Goal: Task Accomplishment & Management: Complete application form

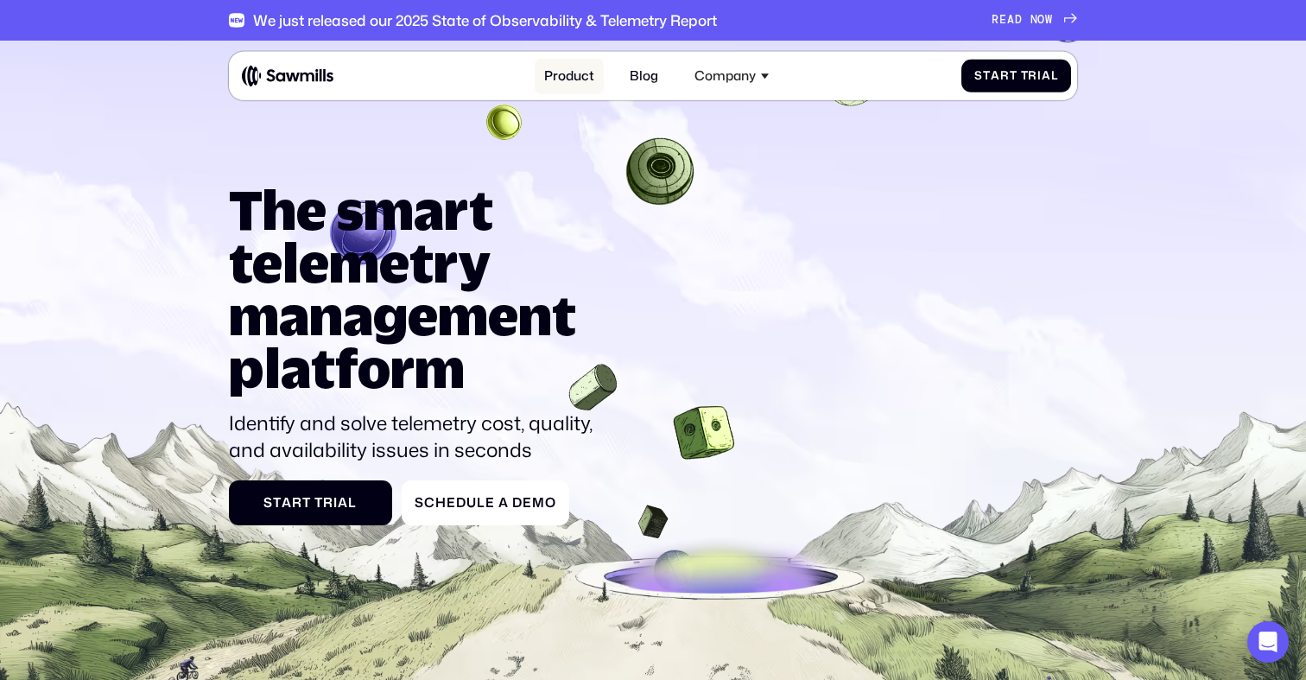
click at [566, 86] on link "Product" at bounding box center [569, 76] width 70 height 35
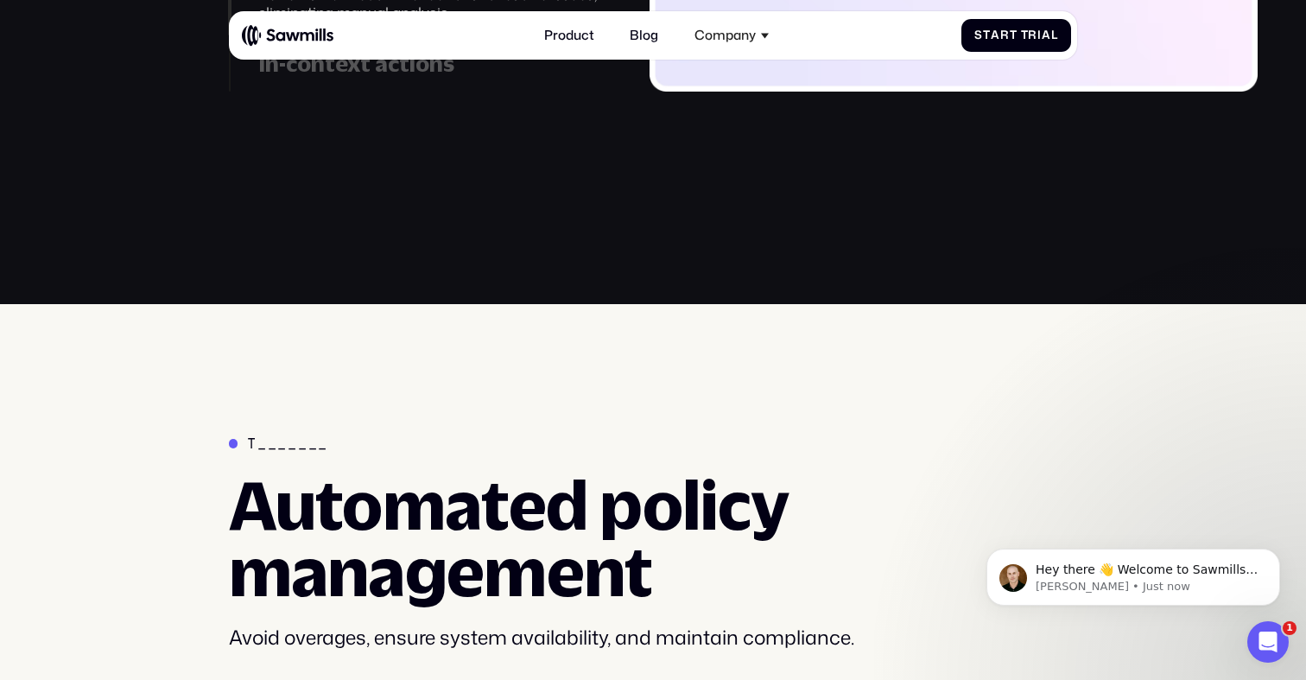
scroll to position [2476, 0]
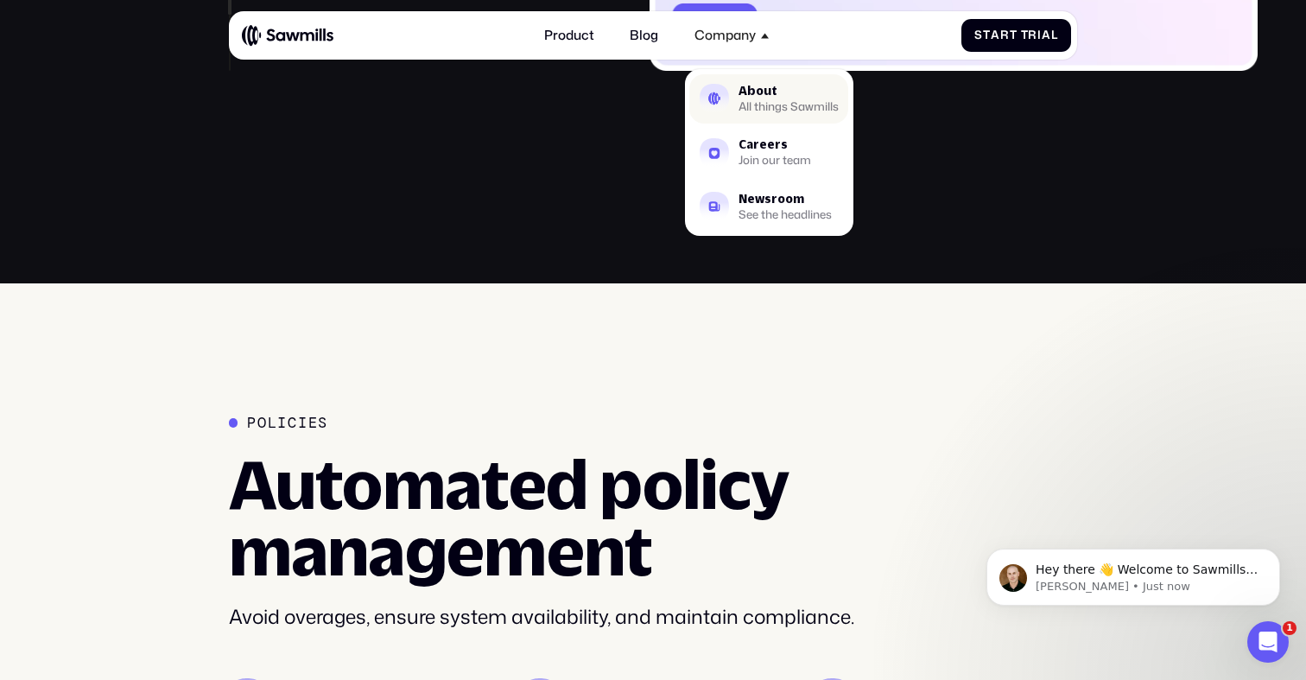
click at [762, 86] on div "About" at bounding box center [788, 91] width 100 height 12
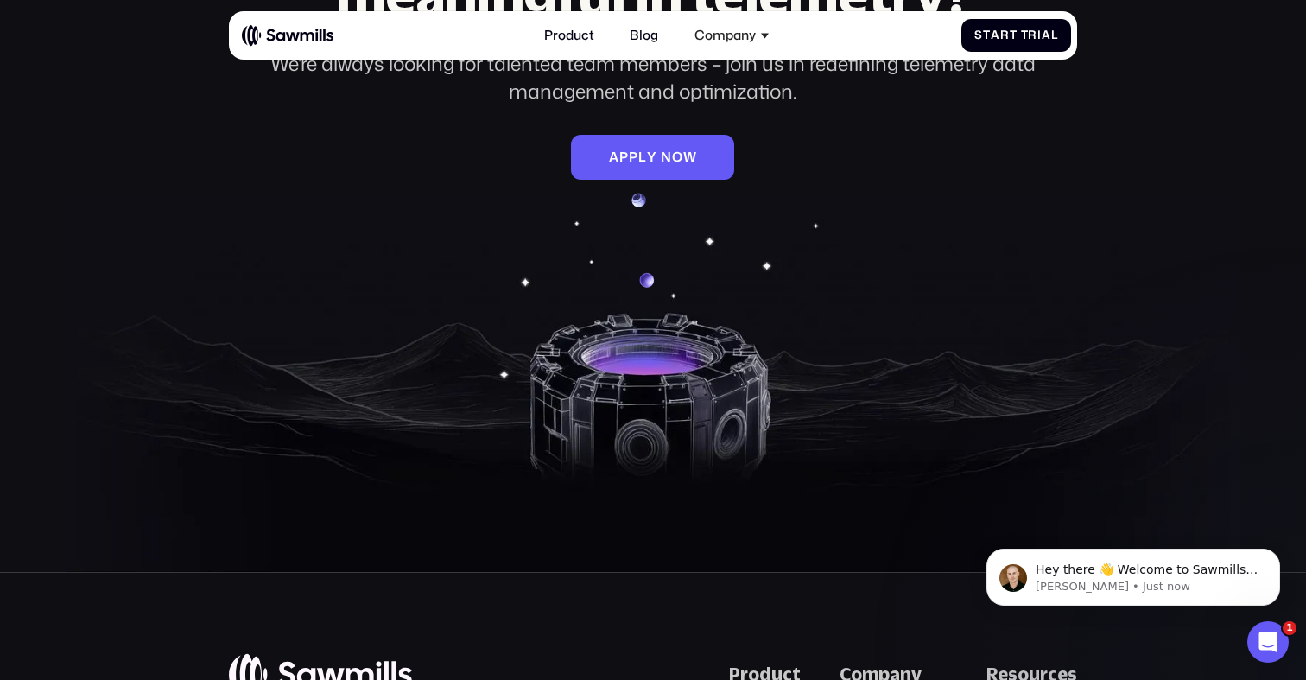
scroll to position [2605, 0]
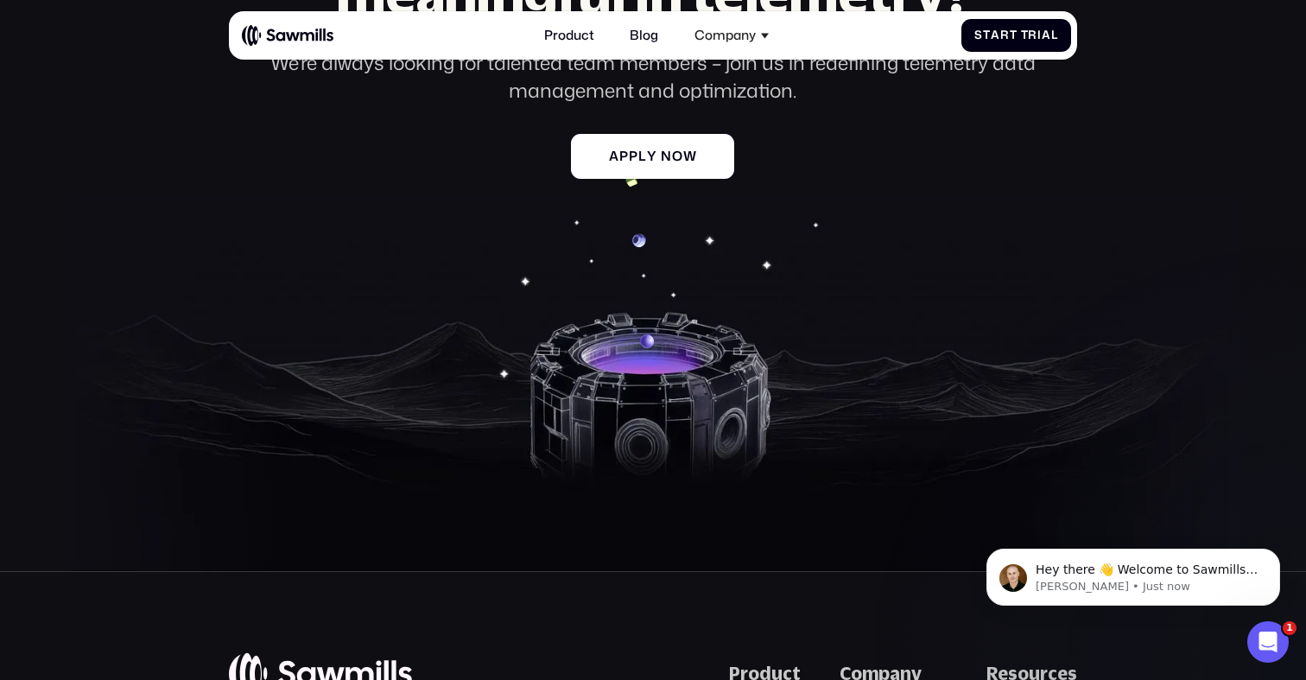
click at [671, 154] on div "A p p l y n o w A p p l y n o w" at bounding box center [653, 157] width 137 height 16
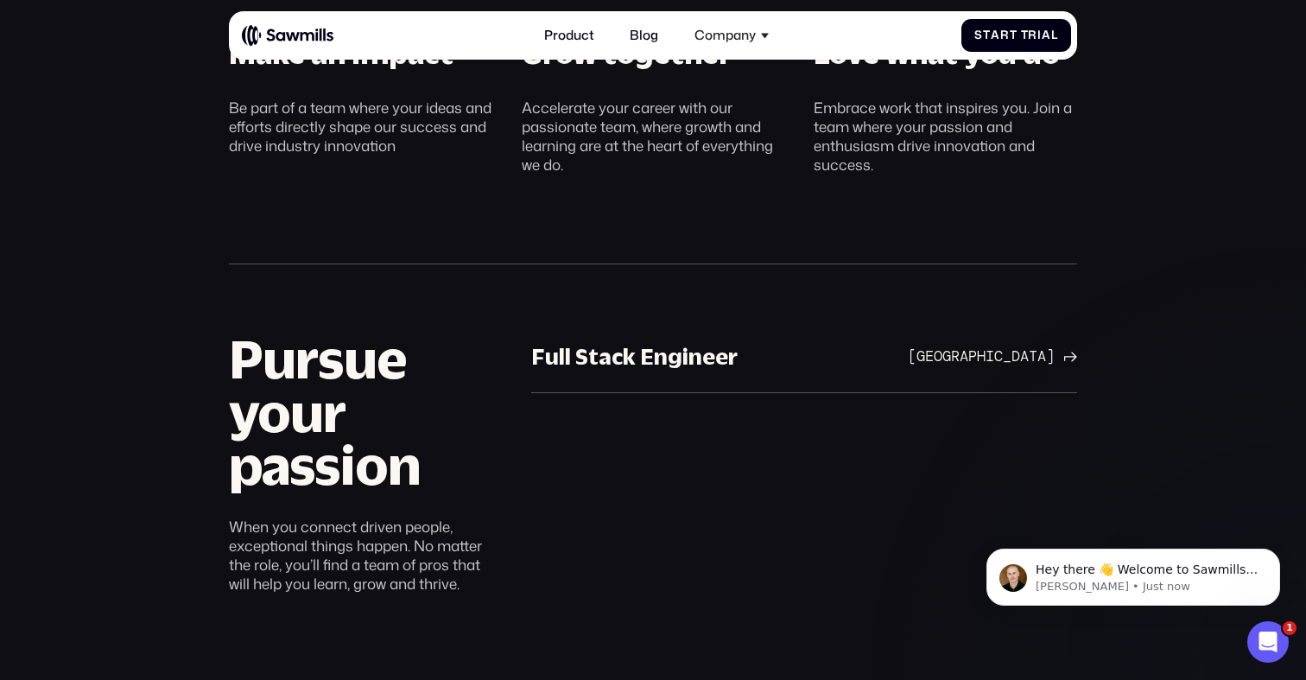
scroll to position [862, 0]
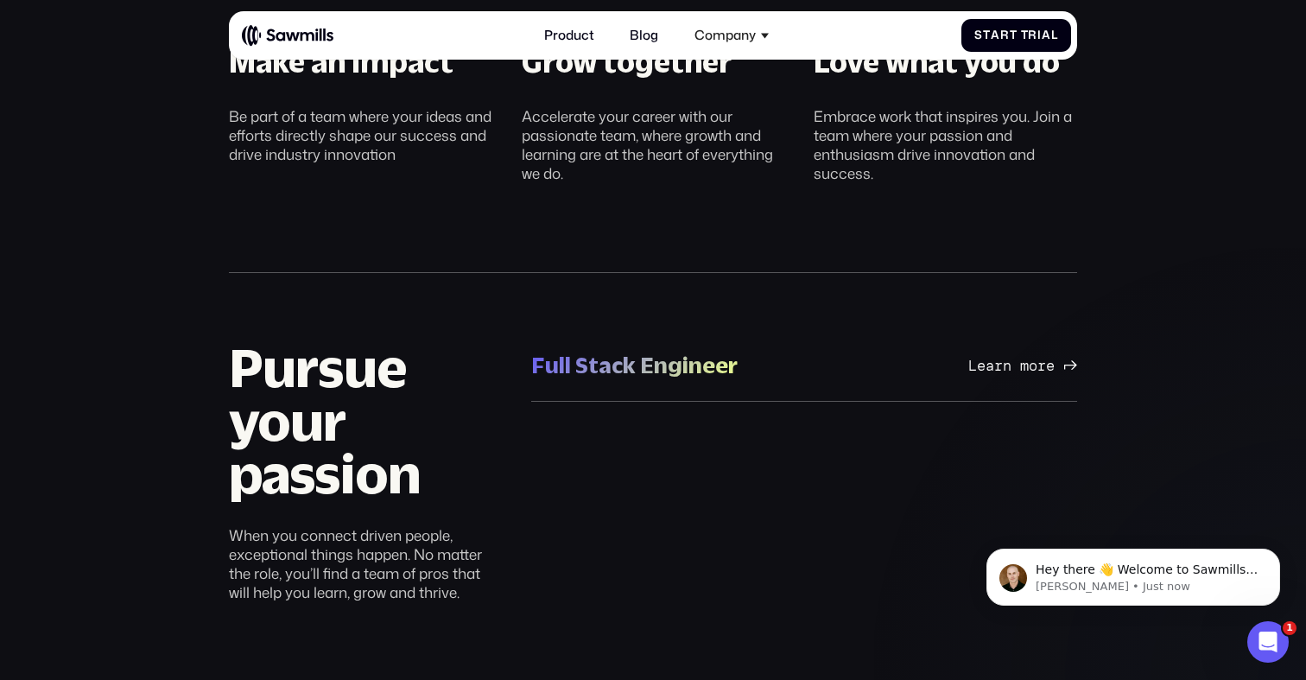
click at [677, 359] on div "Full Stack Engineer" at bounding box center [634, 364] width 206 height 29
